Goal: Information Seeking & Learning: Learn about a topic

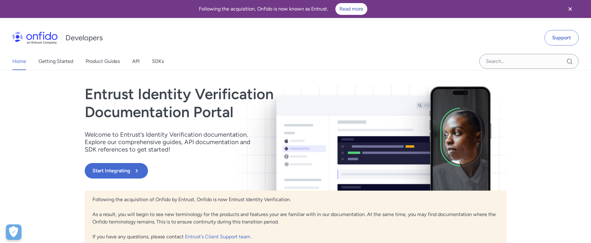
click at [140, 62] on link "API" at bounding box center [135, 61] width 7 height 17
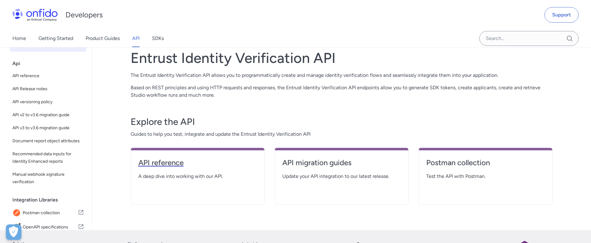
click at [194, 163] on h4 "API reference" at bounding box center [197, 163] width 119 height 10
select select "http"
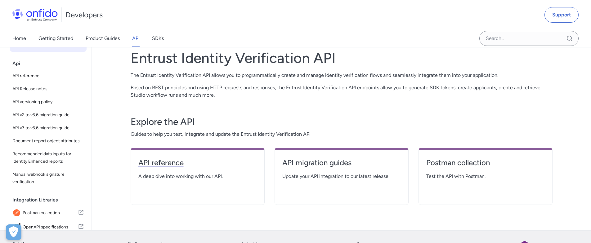
select select "http"
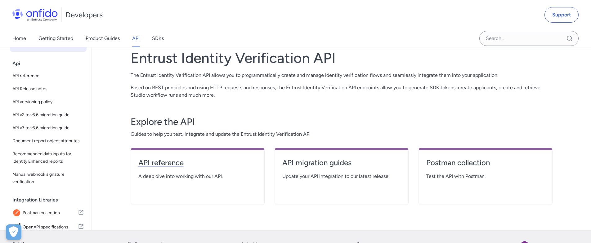
select select "http"
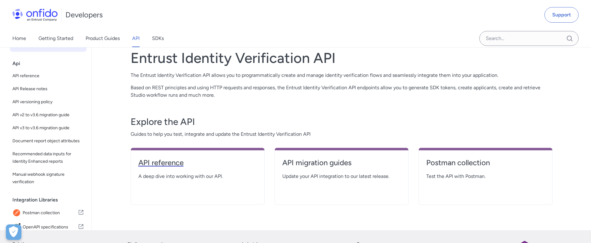
select select "http"
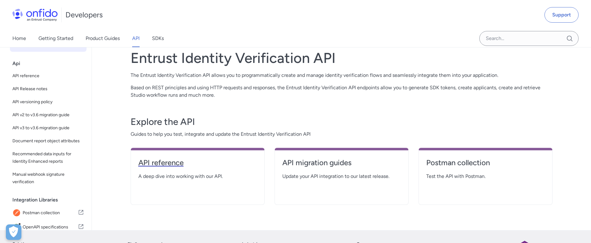
select select "http"
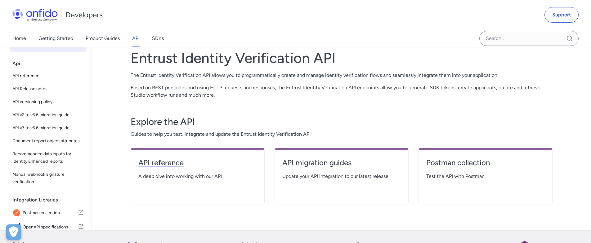
select select "http"
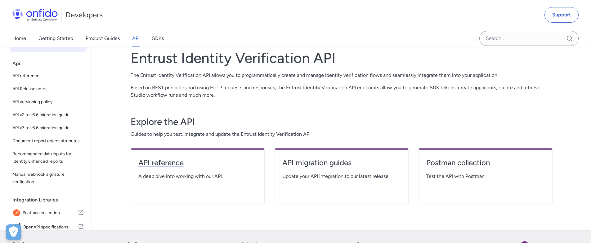
select select "http"
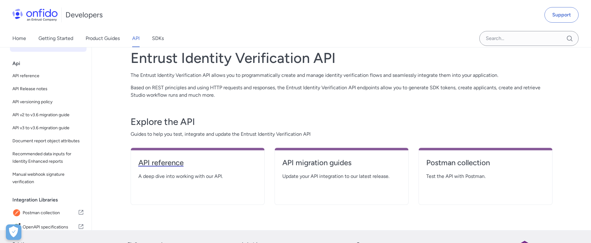
select select "http"
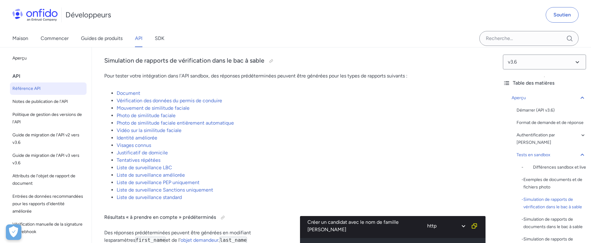
scroll to position [1266, 0]
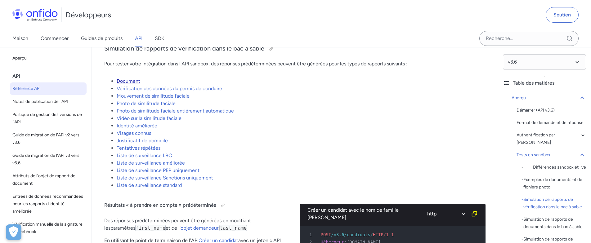
click at [132, 84] on font "Document" at bounding box center [129, 81] width 24 height 6
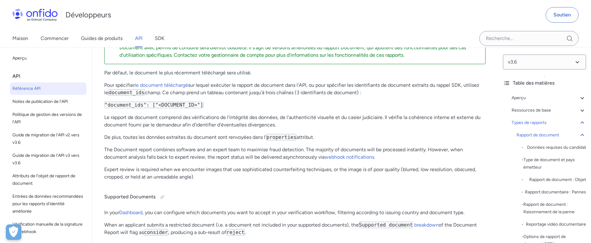
scroll to position [22321, 0]
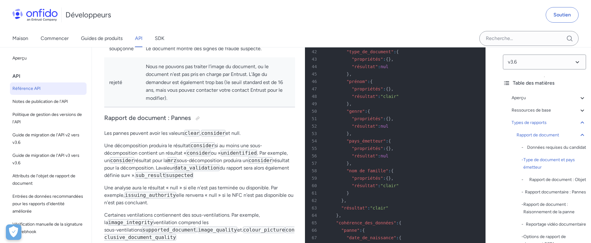
scroll to position [23072, 0]
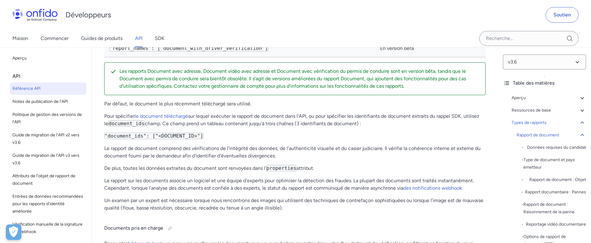
scroll to position [22195, 0]
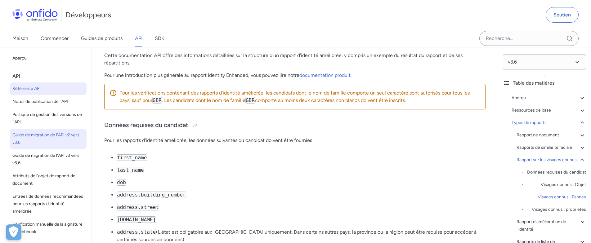
scroll to position [35444, 0]
